Goal: Information Seeking & Learning: Understand process/instructions

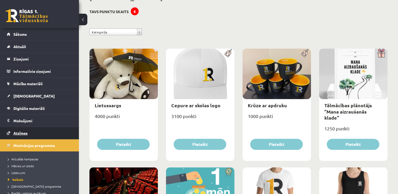
scroll to position [26, 0]
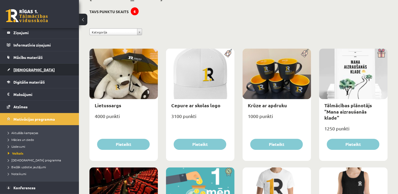
click at [44, 73] on link "[DEMOGRAPHIC_DATA]" at bounding box center [39, 70] width 65 height 12
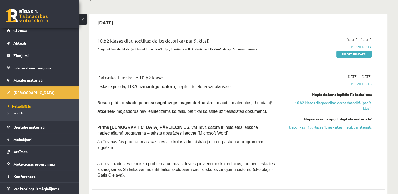
click at [71, 100] on ul "Neizpildītās Izlabotās" at bounding box center [39, 110] width 79 height 22
drag, startPoint x: 75, startPoint y: 111, endPoint x: 75, endPoint y: 129, distance: 17.9
click at [75, 129] on div "Maiga Stağe Sākums Aktuāli Kā mācīties eSKOLĀ Kontakti Normatīvie akti Online k…" at bounding box center [39, 111] width 79 height 166
click at [54, 127] on link "Digitālie materiāli" at bounding box center [39, 127] width 65 height 12
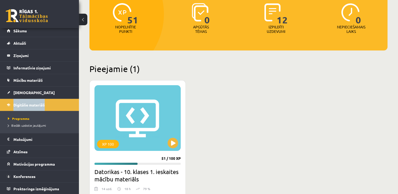
scroll to position [80, 0]
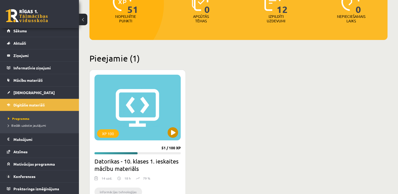
click at [146, 128] on div "XP 100" at bounding box center [137, 108] width 86 height 66
click at [112, 135] on div "XP 100" at bounding box center [108, 133] width 22 height 8
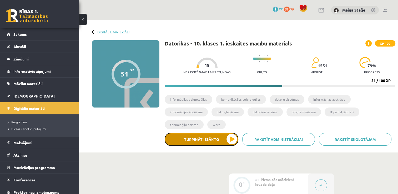
click at [197, 133] on button "Turpināt iesākto" at bounding box center [201, 139] width 74 height 13
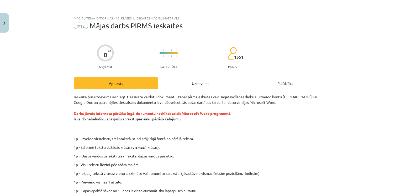
click at [183, 110] on p "Ieskaitē būs uzdevums iesniegt tiešsaistē veidotu dokumentu, tāpēc pirms ieskai…" at bounding box center [201, 113] width 254 height 39
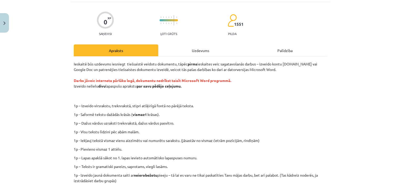
scroll to position [34, 0]
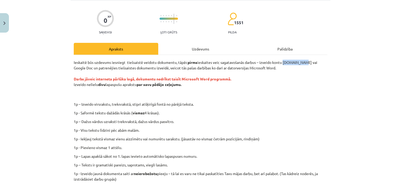
drag, startPoint x: 284, startPoint y: 61, endPoint x: 301, endPoint y: 61, distance: 16.6
click at [301, 61] on p "Ieskaitē būs uzdevums iesniegt tiešsaistē veidotu dokumentu, tāpēc pirms ieskai…" at bounding box center [201, 79] width 254 height 39
copy p "[DOMAIN_NAME]"
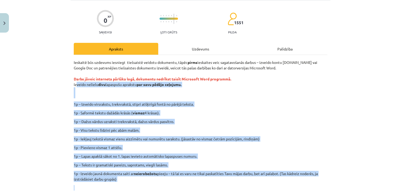
drag, startPoint x: 73, startPoint y: 81, endPoint x: 107, endPoint y: 185, distance: 109.3
click at [107, 185] on div "Ieskaitē būs uzdevums iesniegt tiešsaistē veidotu dokumentu, tāpēc pirms ieskai…" at bounding box center [201, 135] width 254 height 151
copy div "zveido nelielu divu lapaspušu aprakstu par savu pēdējo ceļojumu. 1p – Izveido v…"
click at [285, 112] on p "1p - Saformē tekstu dažādās krāsās ( vismaz 4 krāsas)." at bounding box center [201, 113] width 254 height 6
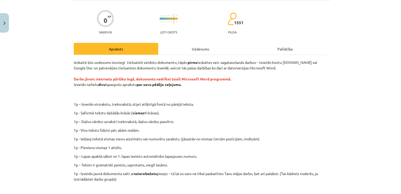
click at [285, 112] on p "1p - Saformē tekstu dažādās krāsās ( vismaz 4 krāsas)." at bounding box center [201, 113] width 254 height 6
click at [241, 145] on p "1p - Pievieno vismaz 1 attēlu." at bounding box center [201, 148] width 254 height 6
